Goal: Task Accomplishment & Management: Manage account settings

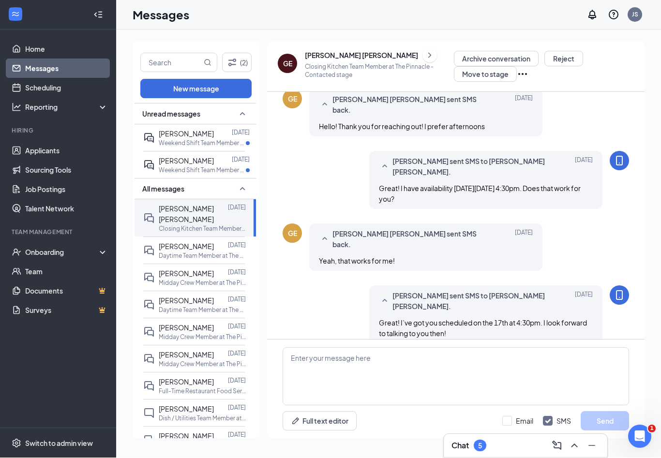
scroll to position [16, 0]
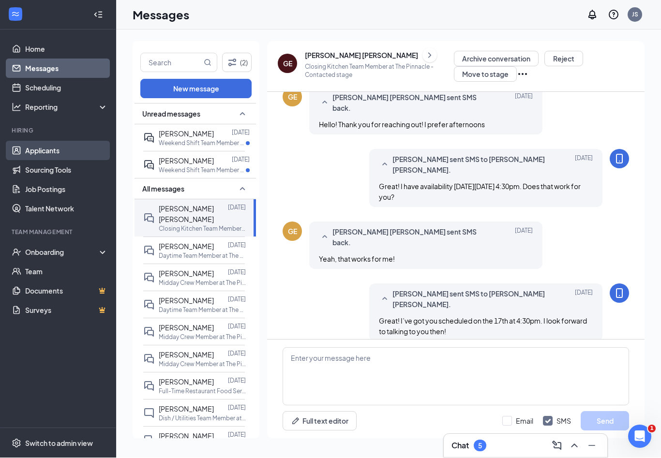
click at [43, 141] on link "Applicants" at bounding box center [66, 150] width 83 height 19
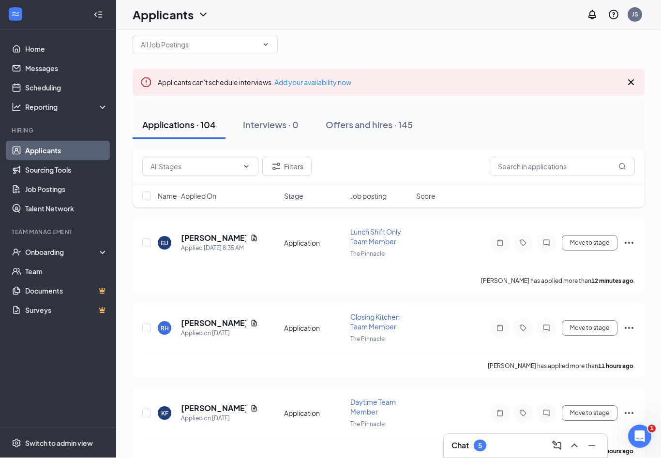
scroll to position [16, 0]
click at [552, 166] on input "text" at bounding box center [562, 166] width 145 height 19
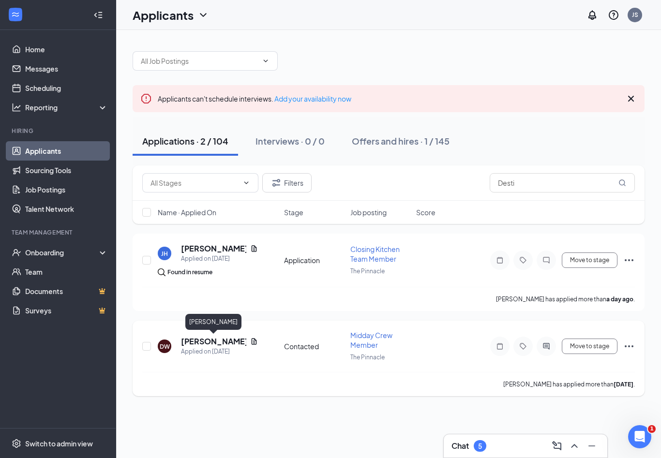
click at [203, 336] on h5 "[PERSON_NAME]" at bounding box center [213, 341] width 65 height 11
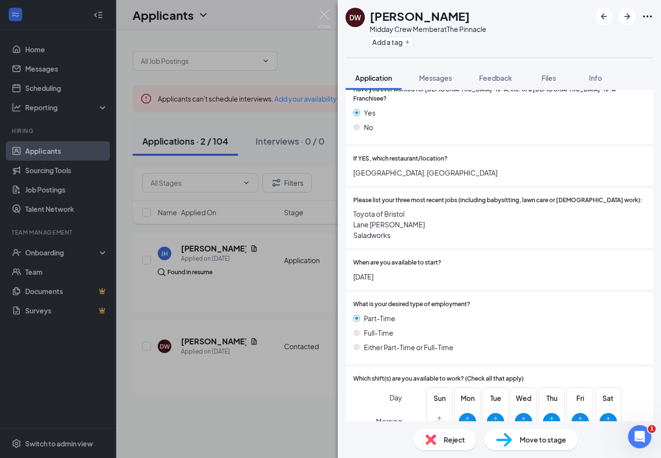
scroll to position [198, 0]
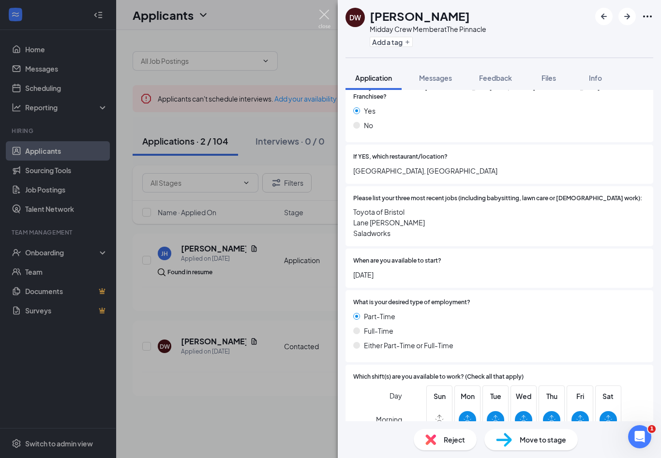
click at [321, 12] on img at bounding box center [324, 19] width 12 height 19
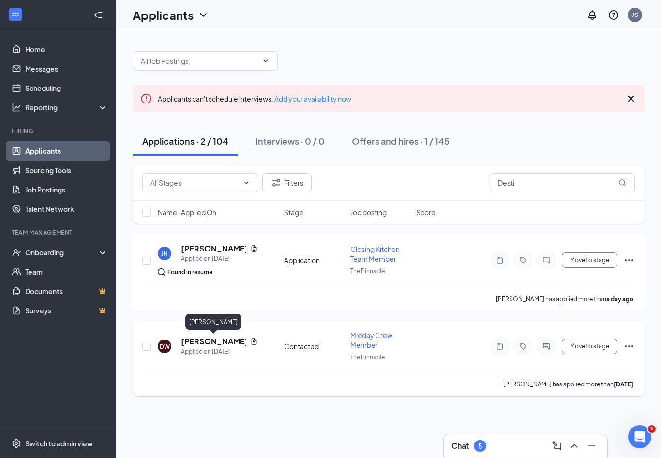
click at [218, 336] on h5 "[PERSON_NAME]" at bounding box center [213, 341] width 65 height 11
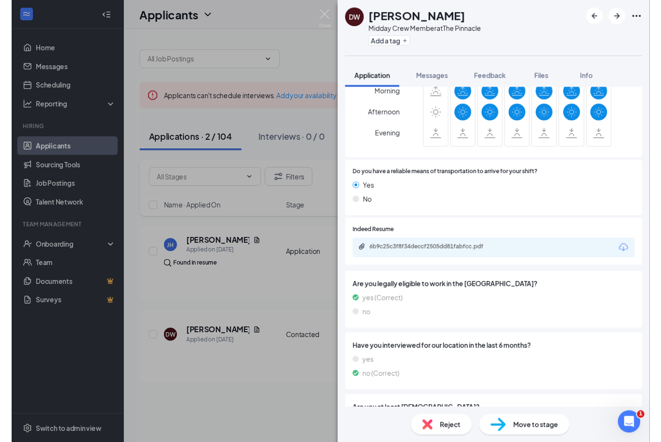
scroll to position [562, 0]
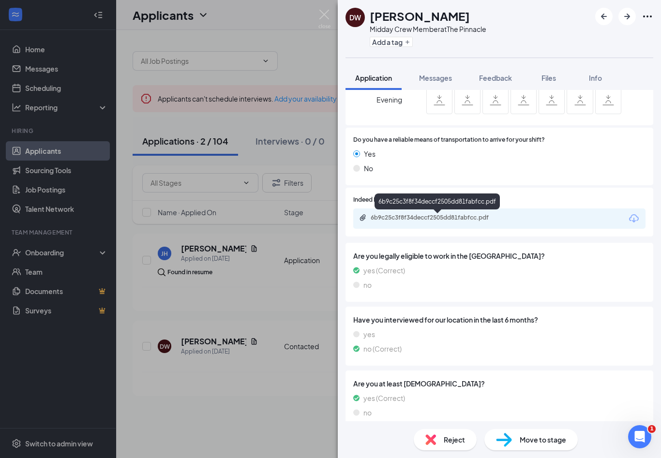
click at [464, 214] on div "6b9c25c3f8f34deccf2505dd81fabfcc.pdf" at bounding box center [439, 218] width 136 height 8
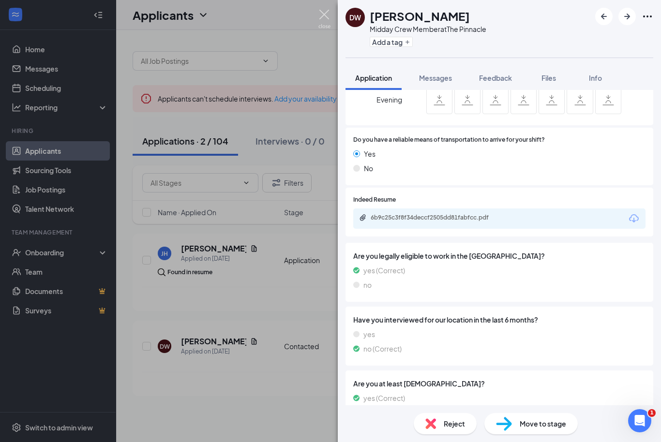
click at [319, 15] on img at bounding box center [324, 19] width 12 height 19
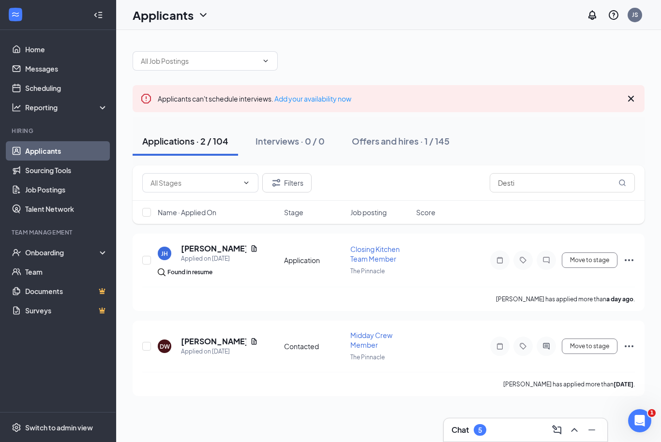
click at [38, 141] on link "Applicants" at bounding box center [66, 150] width 83 height 19
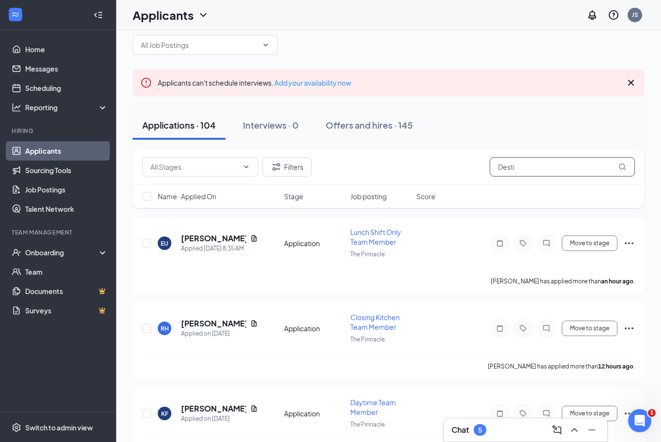
click at [545, 176] on input "Desti" at bounding box center [562, 166] width 145 height 19
type input "D"
type input "[PERSON_NAME]"
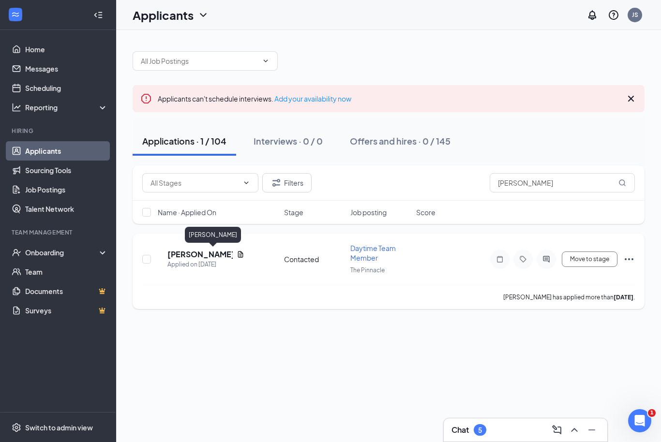
click at [211, 249] on h5 "[PERSON_NAME]" at bounding box center [199, 254] width 65 height 11
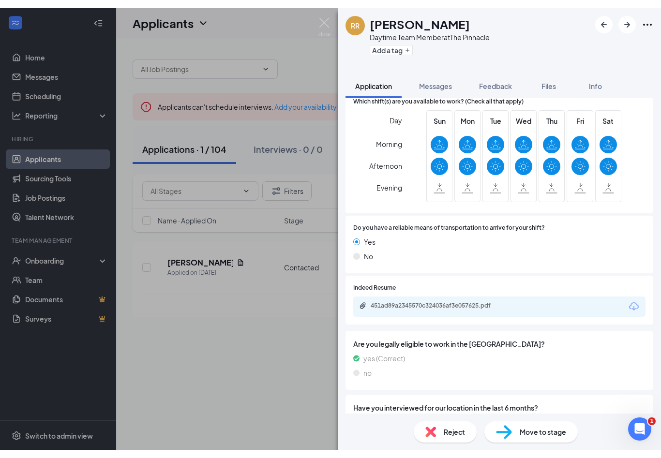
scroll to position [485, 0]
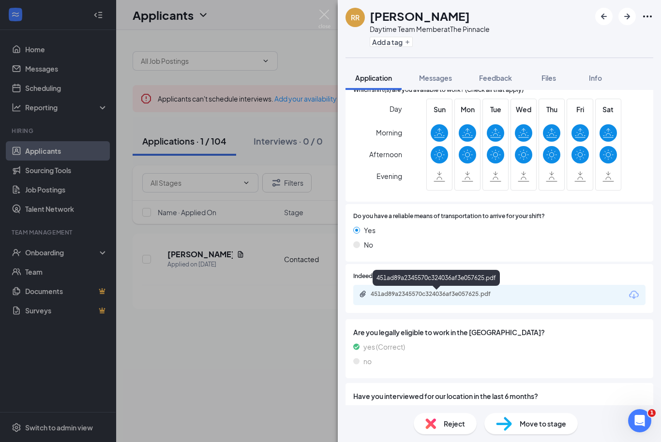
click at [462, 290] on div "451ad89a2345570c324036af3e057625.pdf" at bounding box center [439, 294] width 136 height 8
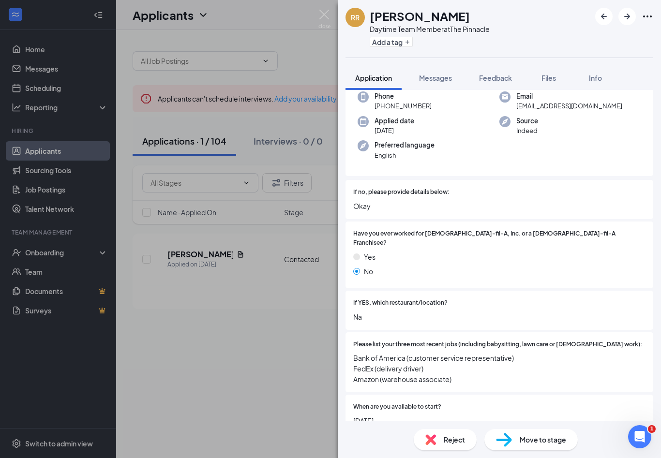
scroll to position [29, 0]
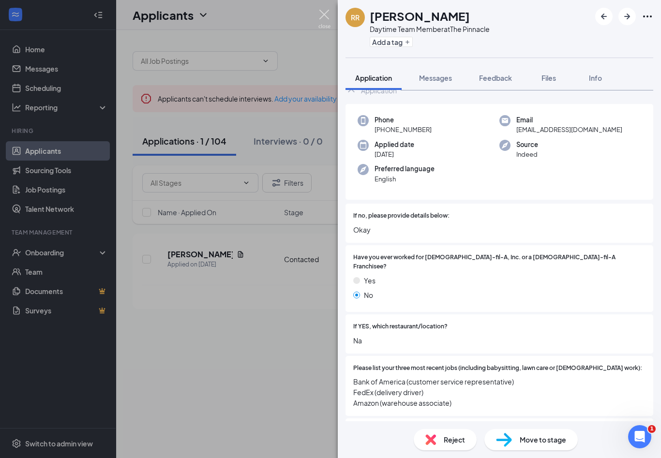
click at [322, 15] on img at bounding box center [324, 19] width 12 height 19
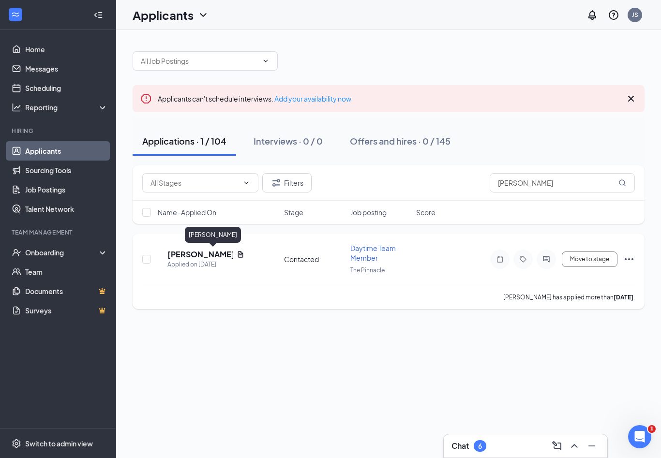
click at [224, 249] on h5 "[PERSON_NAME]" at bounding box center [199, 254] width 65 height 11
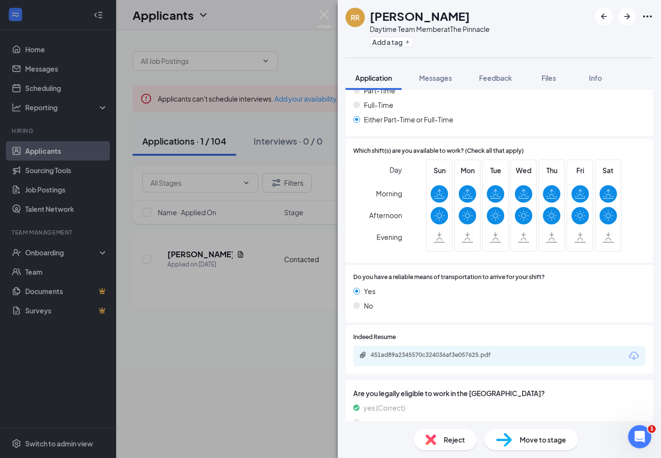
scroll to position [448, 0]
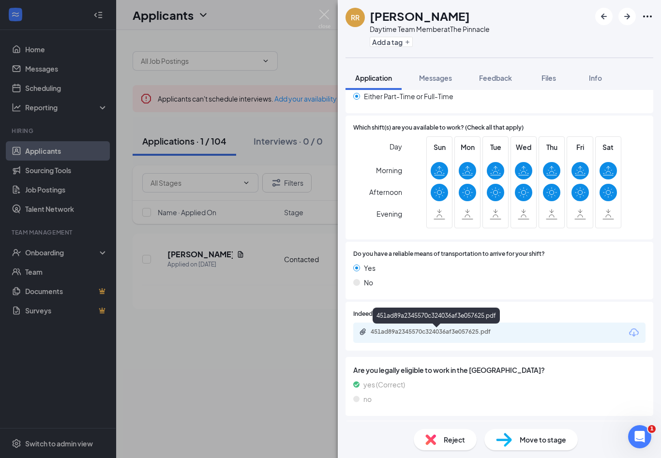
click at [490, 328] on div "451ad89a2345570c324036af3e057625.pdf" at bounding box center [439, 332] width 136 height 8
click at [316, 18] on div "RR [PERSON_NAME] Team Member at The Pinnacle Add a tag Application Messages Fee…" at bounding box center [330, 229] width 661 height 458
